Goal: Find specific page/section: Find specific page/section

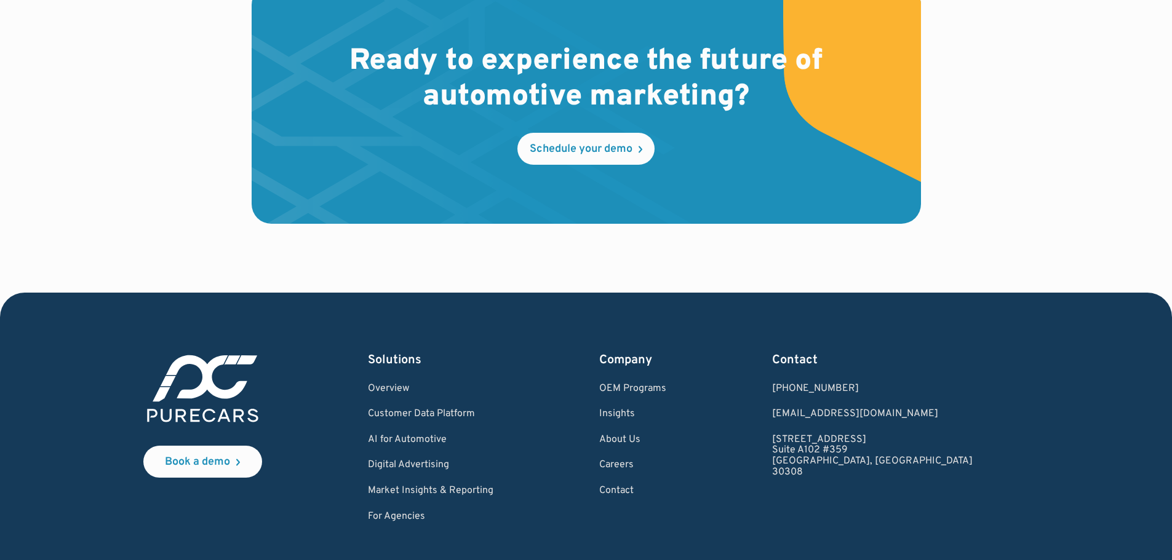
scroll to position [3740, 0]
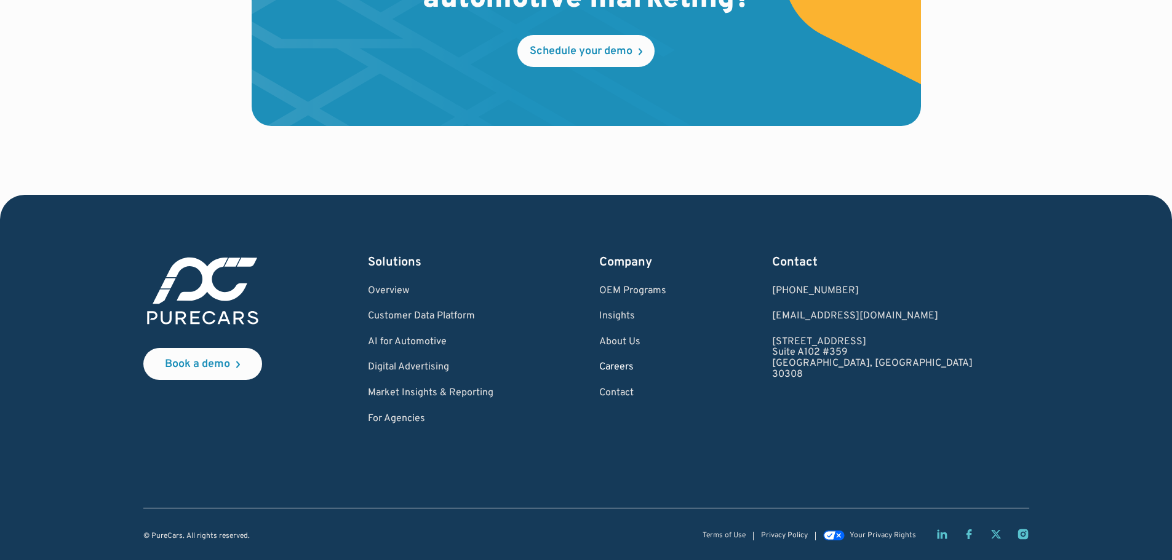
click at [666, 368] on link "Careers" at bounding box center [632, 367] width 67 height 11
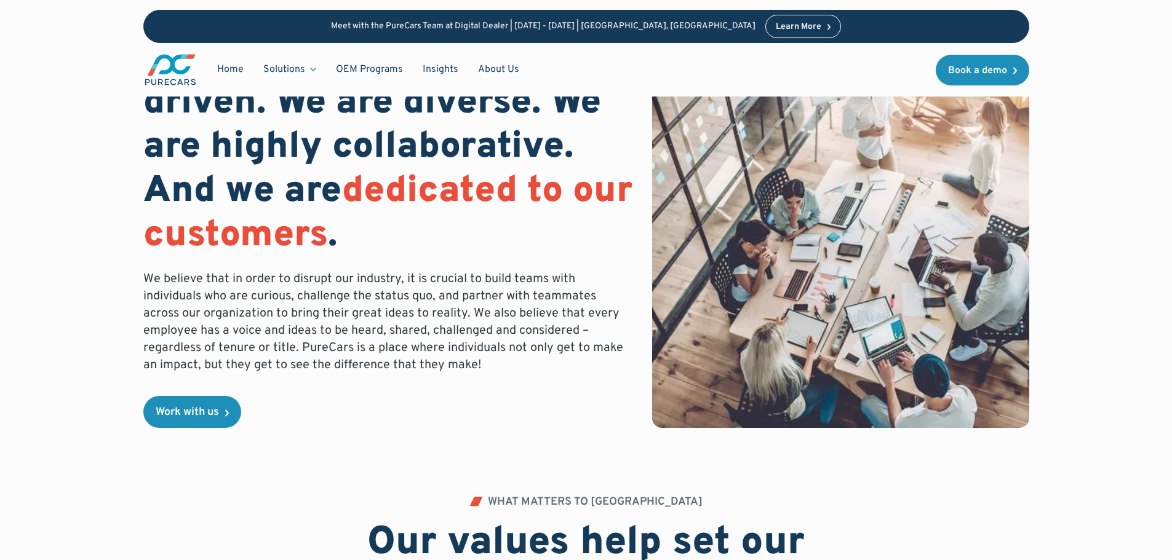
scroll to position [246, 0]
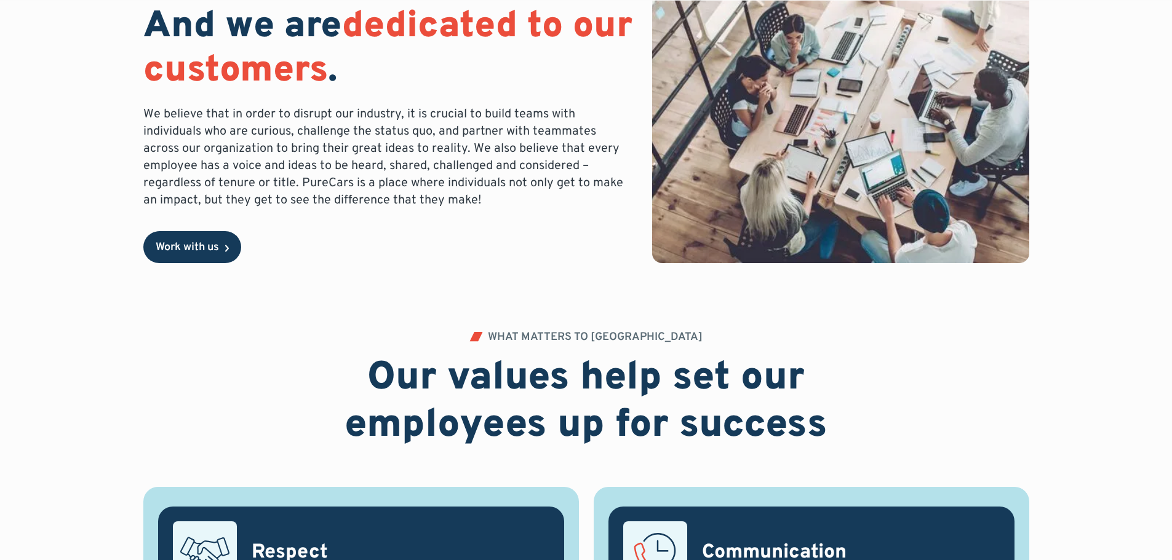
click at [203, 255] on link "Work with us" at bounding box center [192, 247] width 98 height 32
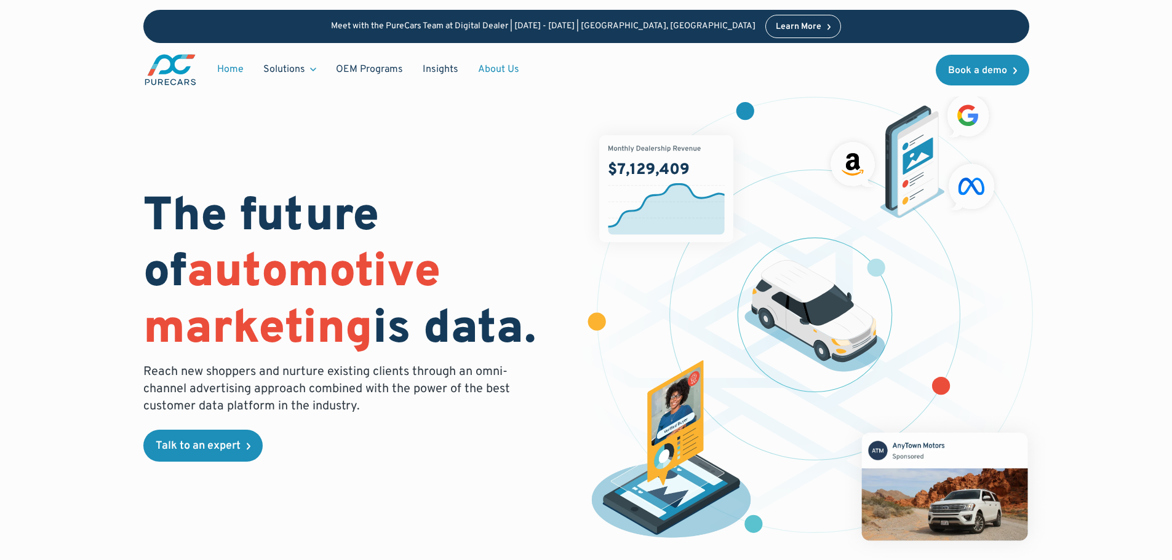
click at [485, 66] on link "About Us" at bounding box center [498, 69] width 61 height 23
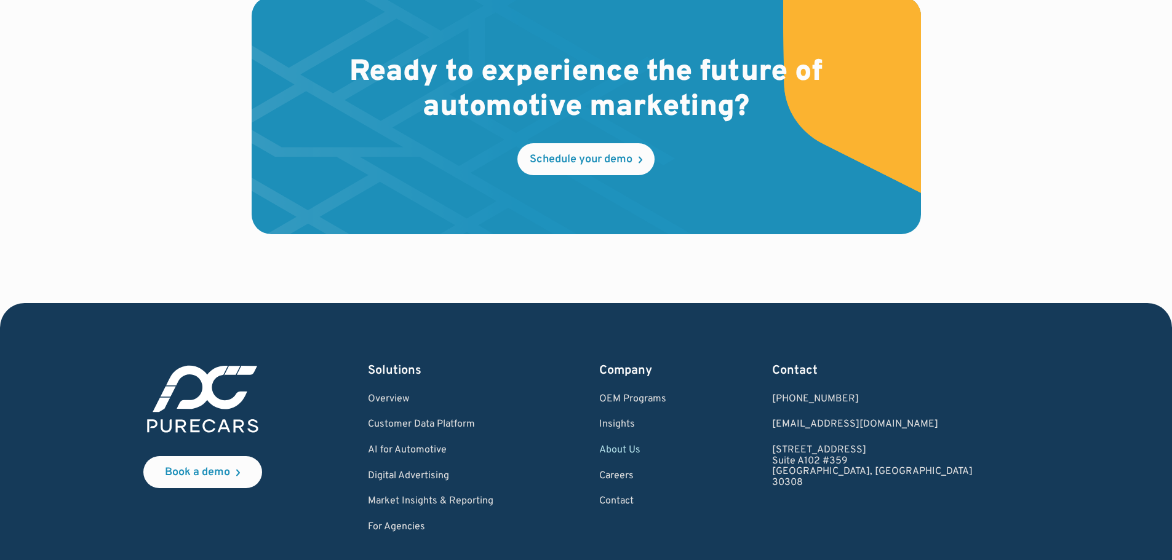
scroll to position [3633, 0]
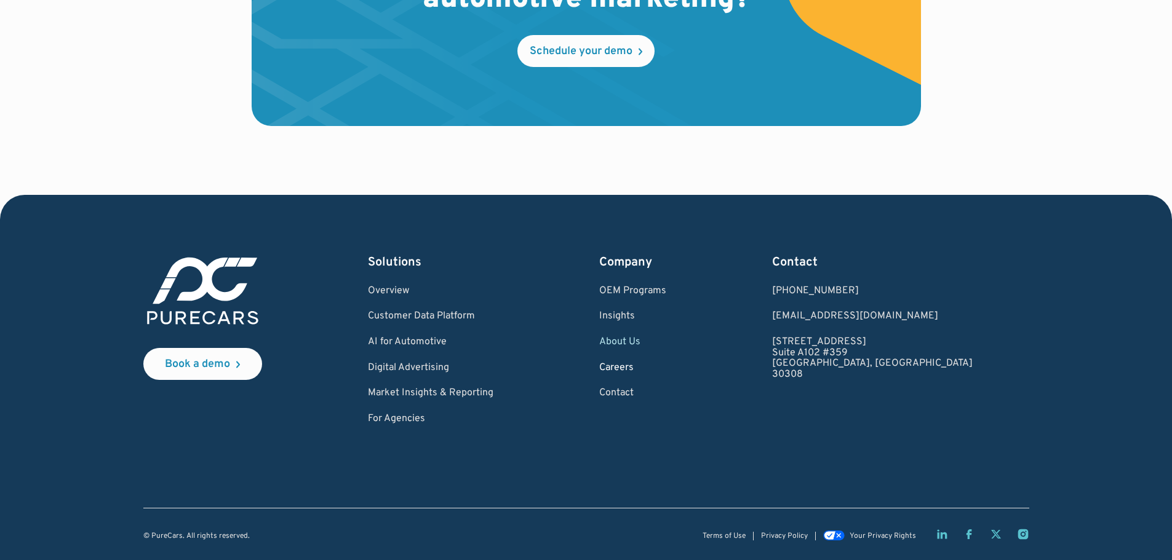
click at [666, 367] on link "Careers" at bounding box center [632, 368] width 67 height 11
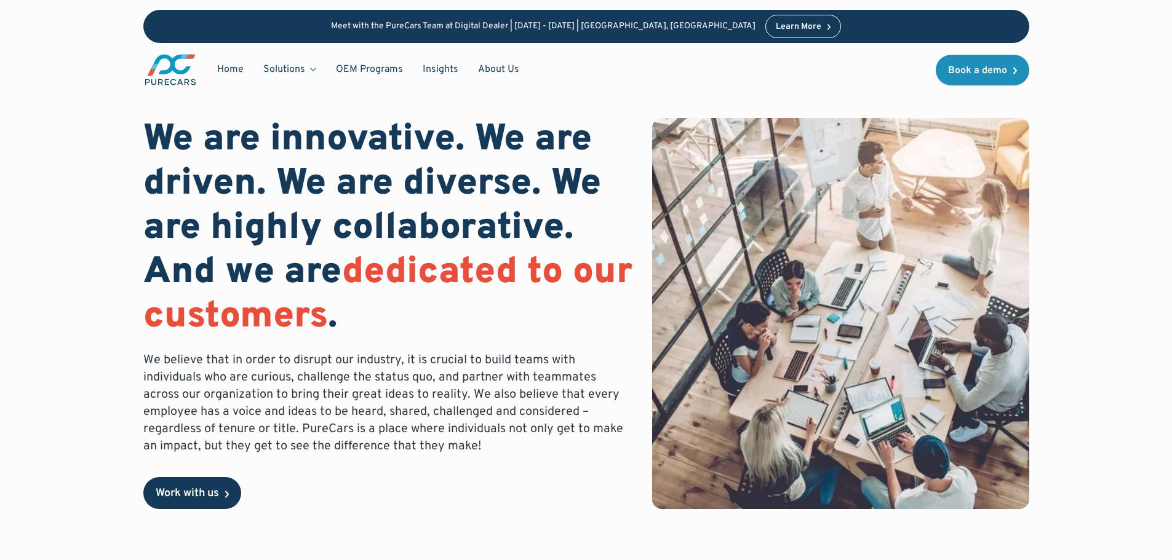
click at [188, 494] on div "Work with us" at bounding box center [187, 493] width 63 height 11
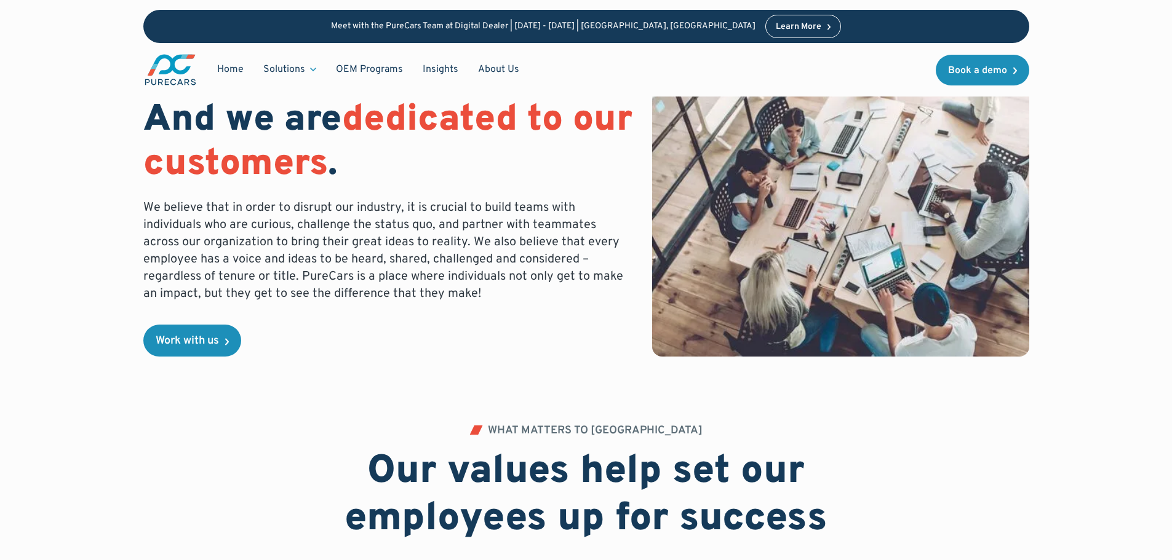
scroll to position [308, 0]
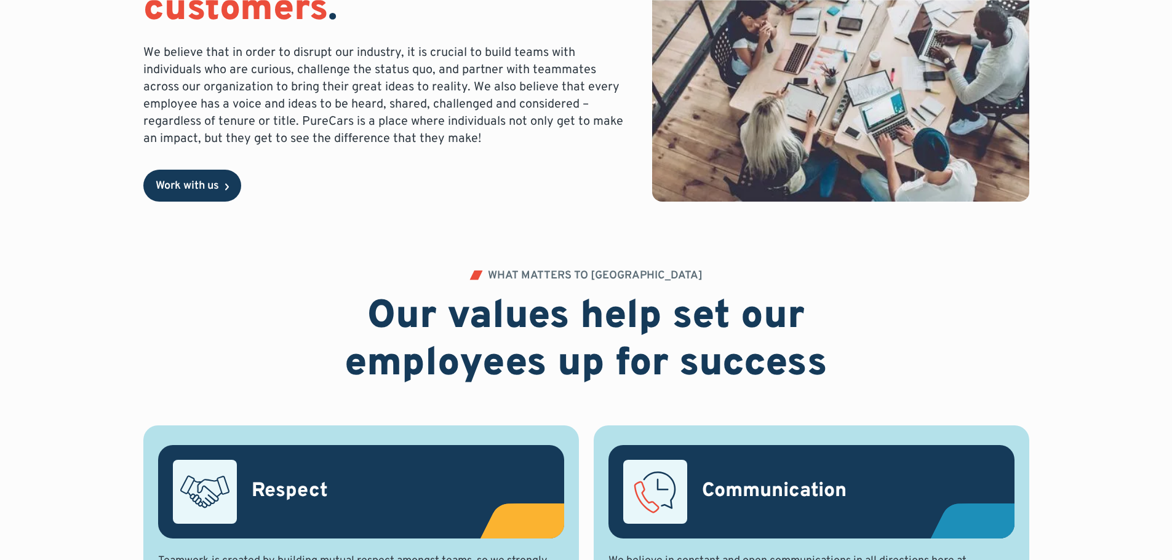
click at [193, 188] on div "Work with us" at bounding box center [187, 186] width 63 height 11
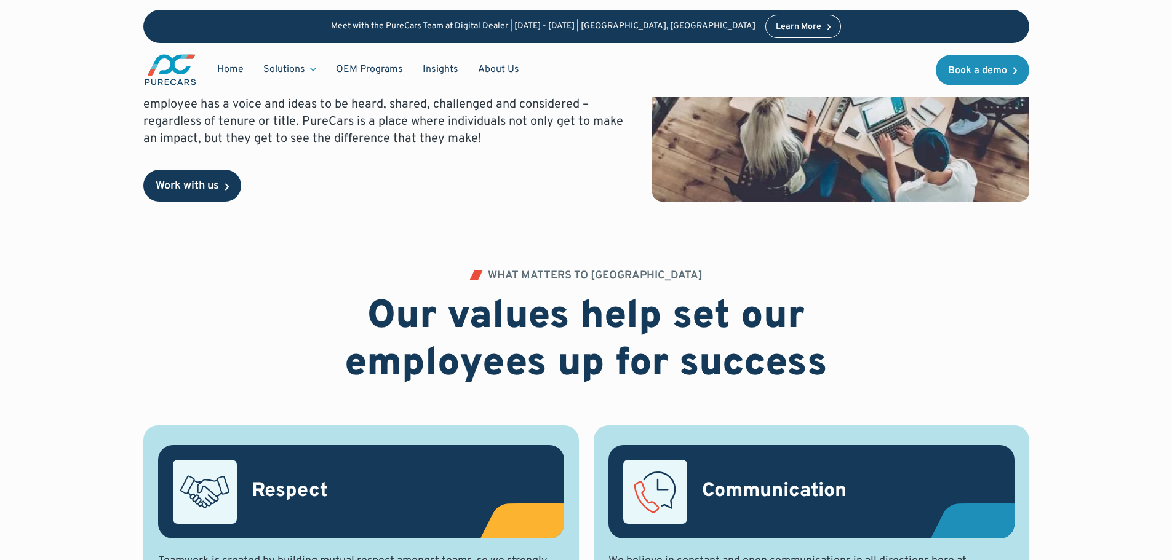
click at [191, 178] on link "Work with us" at bounding box center [192, 186] width 98 height 32
